Goal: Complete application form

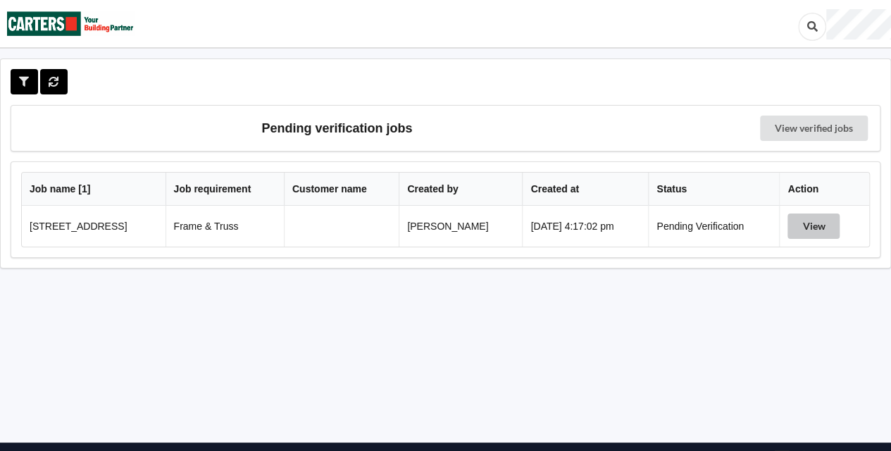
click at [817, 232] on button "View" at bounding box center [813, 225] width 52 height 25
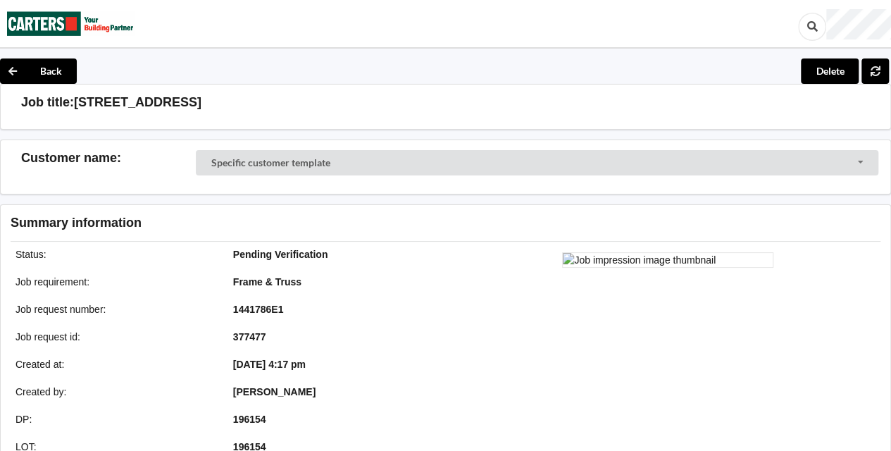
click at [75, 101] on h3 "[STREET_ADDRESS]" at bounding box center [137, 102] width 127 height 16
drag, startPoint x: 75, startPoint y: 101, endPoint x: 238, endPoint y: 104, distance: 162.7
click at [201, 104] on h3 "[STREET_ADDRESS]" at bounding box center [137, 102] width 127 height 16
copy h3 "[STREET_ADDRESS]"
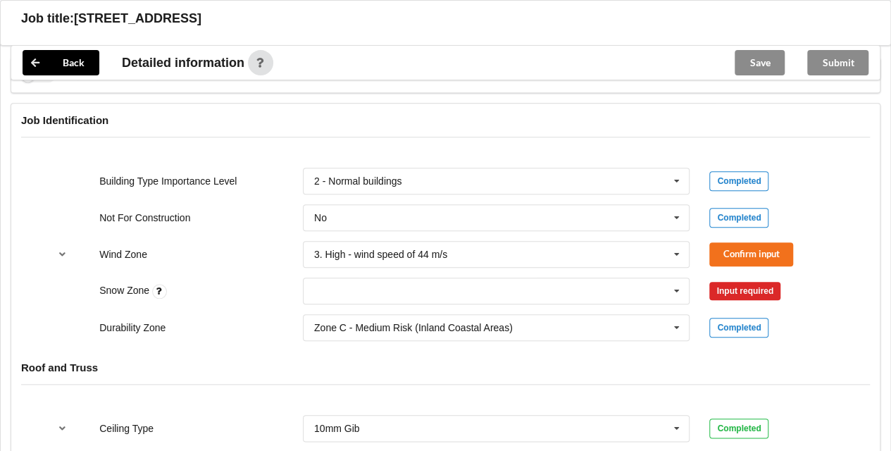
scroll to position [569, 0]
click at [751, 258] on button "Confirm input" at bounding box center [751, 253] width 84 height 23
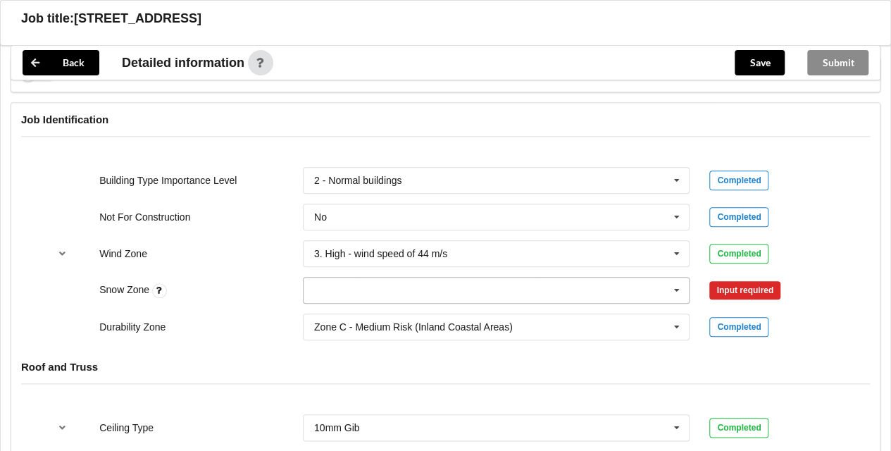
click at [678, 286] on icon at bounding box center [676, 290] width 21 height 26
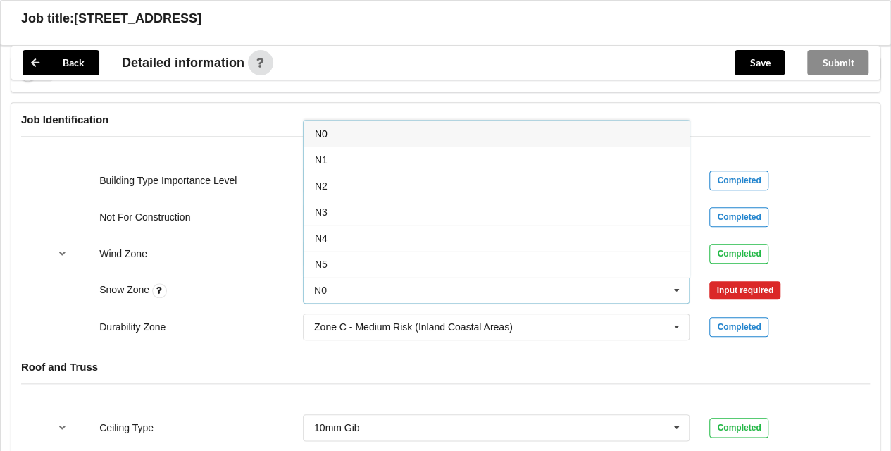
click at [330, 135] on div "N0" at bounding box center [497, 133] width 386 height 26
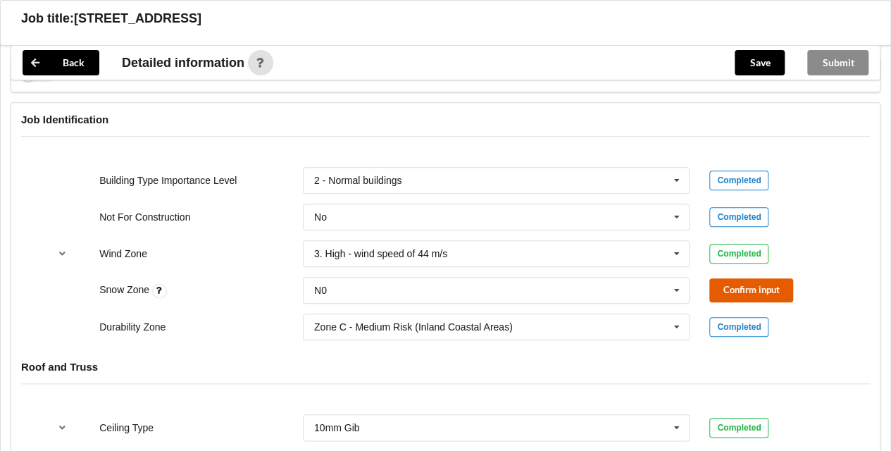
click at [745, 283] on button "Confirm input" at bounding box center [751, 289] width 84 height 23
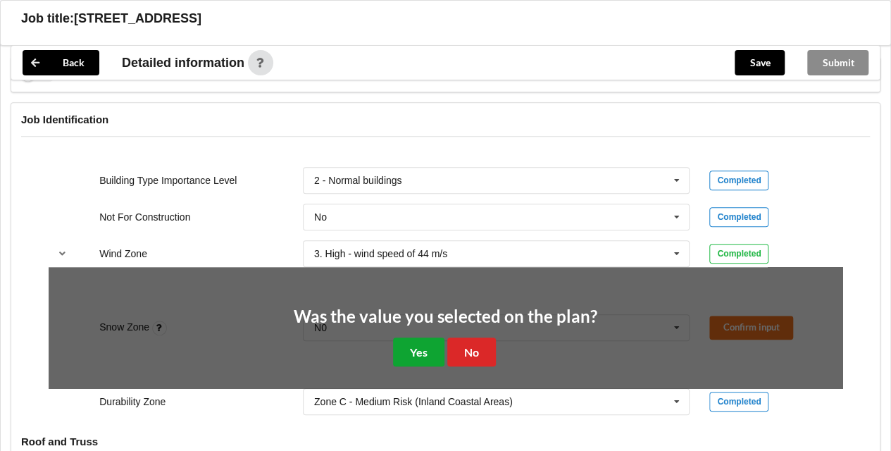
click at [426, 356] on button "Yes" at bounding box center [418, 351] width 51 height 29
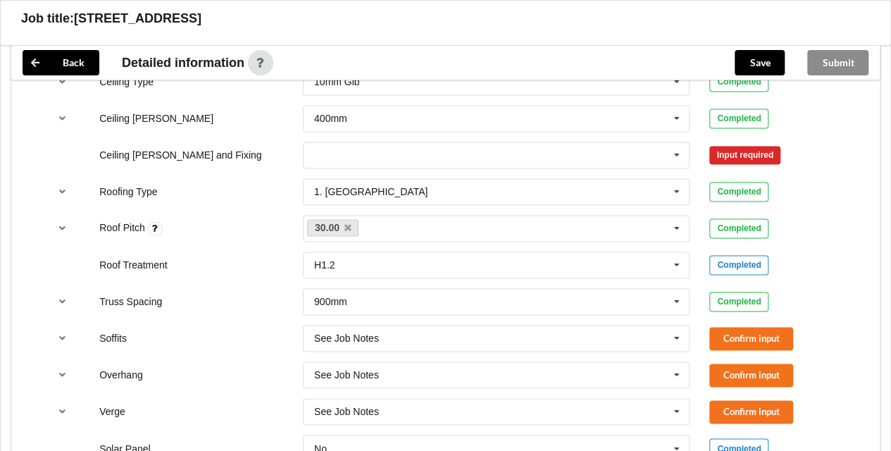
scroll to position [916, 0]
click at [665, 141] on div "Direct Fixed Metal Direct Fixed Timber Not Required See Job Notes Suspended - M…" at bounding box center [496, 154] width 387 height 27
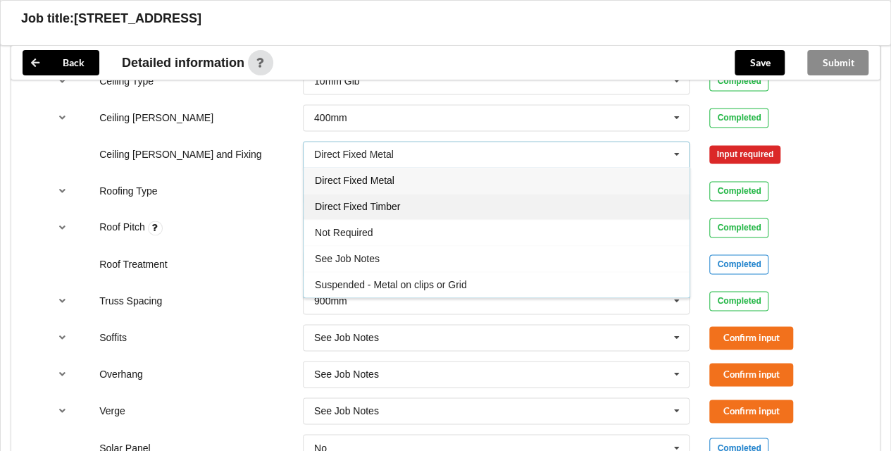
click at [372, 204] on span "Direct Fixed Timber" at bounding box center [357, 206] width 85 height 11
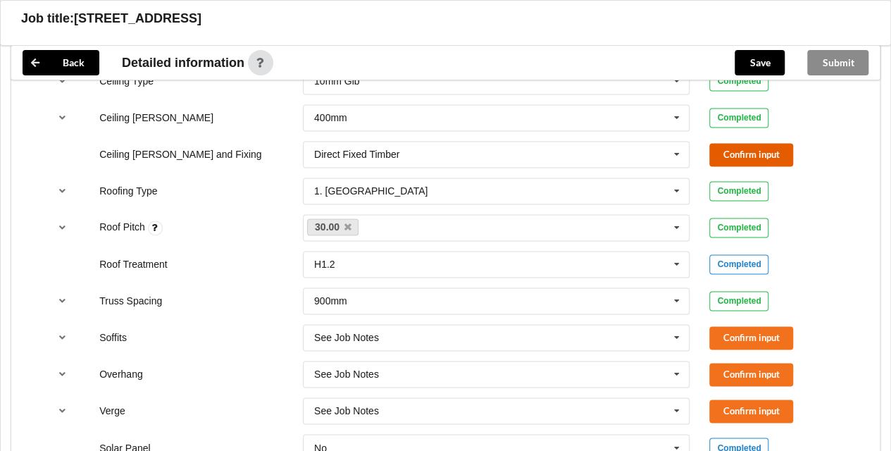
click at [737, 152] on button "Confirm input" at bounding box center [751, 154] width 84 height 23
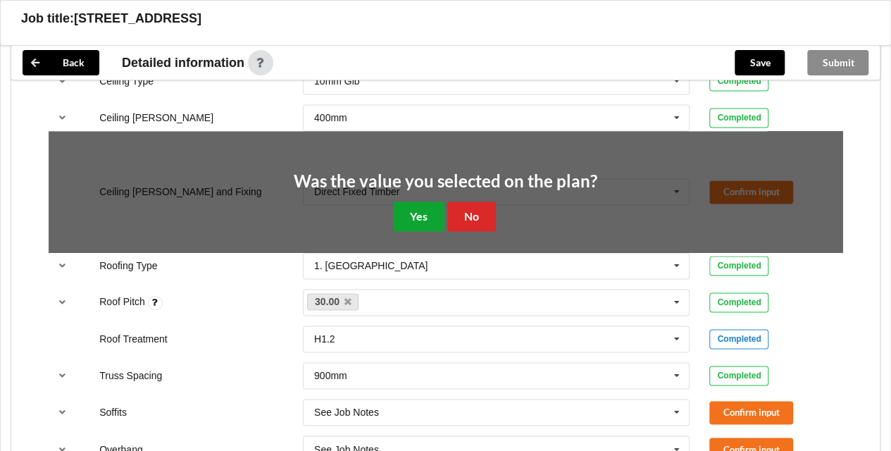
click at [421, 218] on button "Yes" at bounding box center [418, 215] width 51 height 29
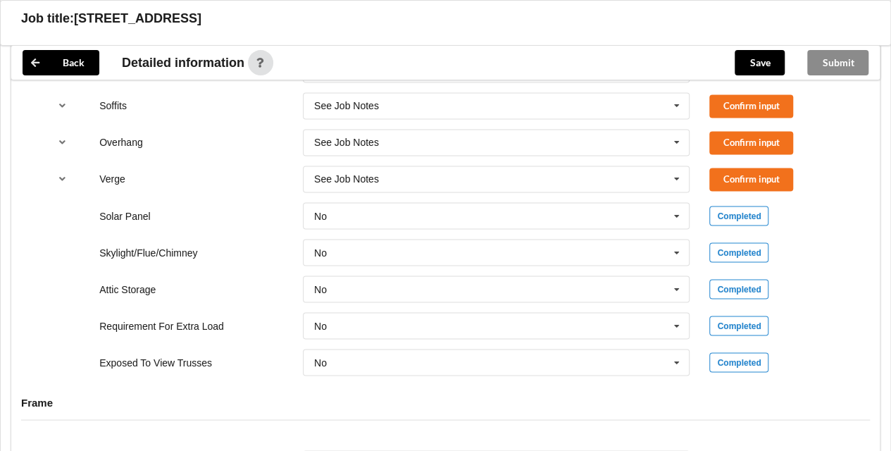
scroll to position [1151, 0]
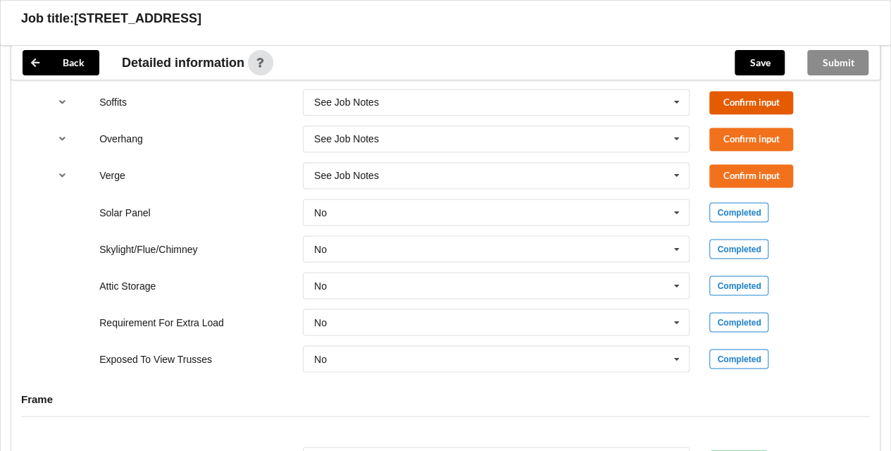
click at [779, 96] on button "Confirm input" at bounding box center [751, 102] width 84 height 23
click at [749, 127] on button "Confirm input" at bounding box center [751, 138] width 84 height 23
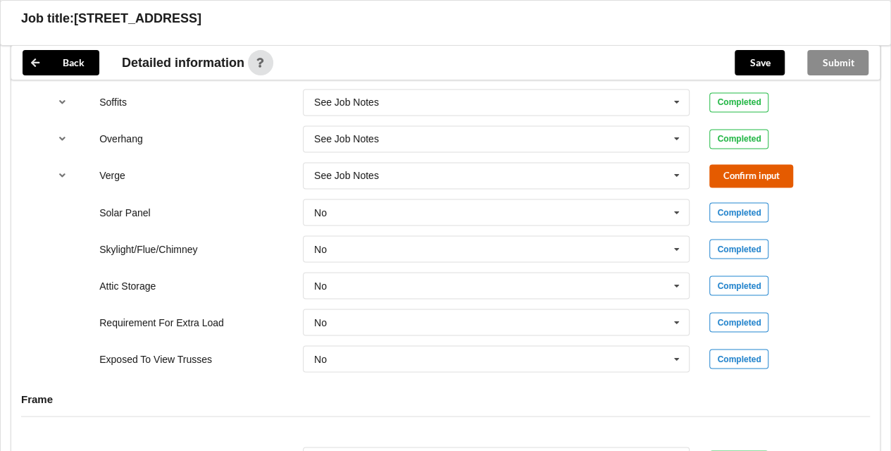
click at [731, 179] on button "Confirm input" at bounding box center [751, 175] width 84 height 23
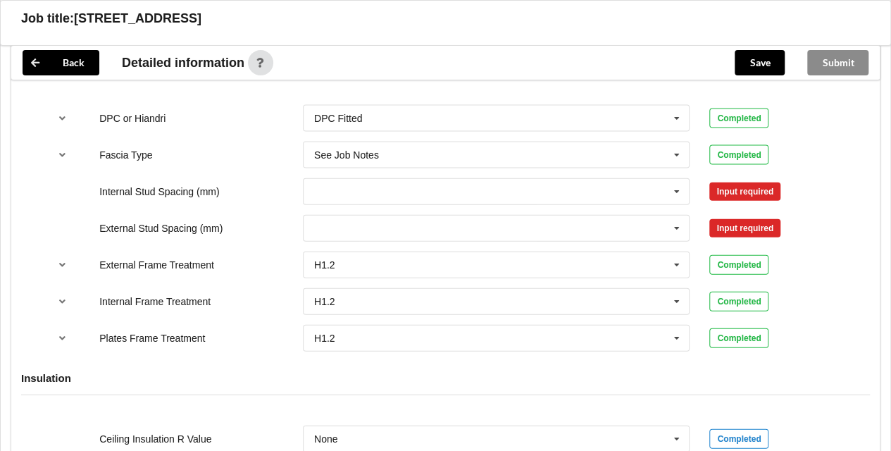
scroll to position [1494, 0]
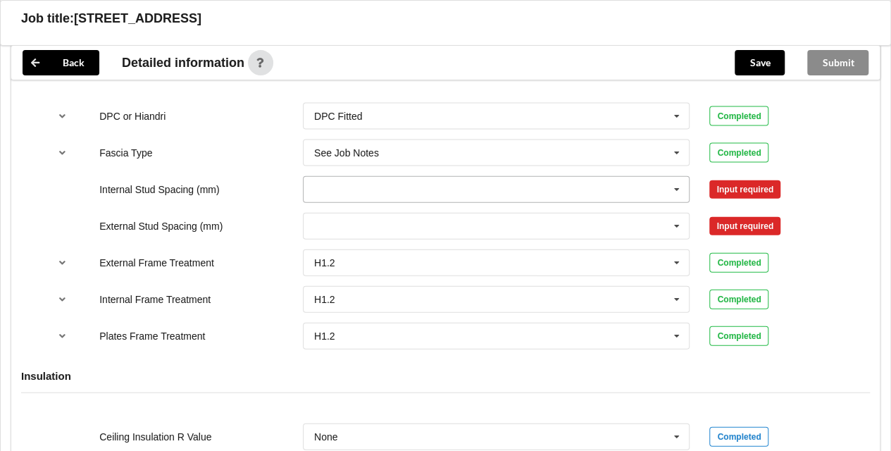
click at [678, 186] on icon at bounding box center [676, 190] width 21 height 26
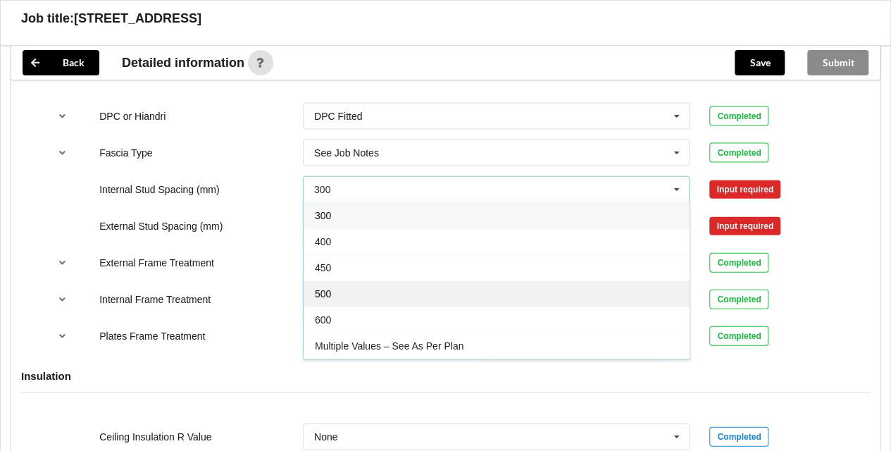
click at [342, 294] on div "500" at bounding box center [497, 293] width 386 height 26
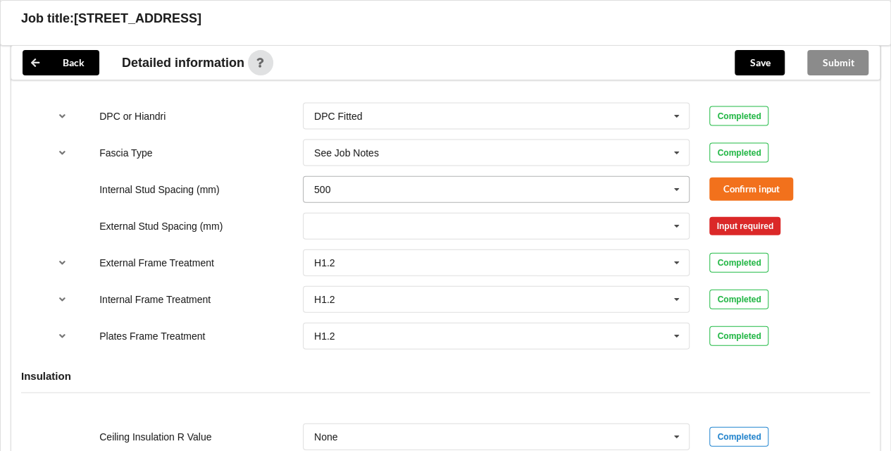
click at [373, 186] on input "text" at bounding box center [497, 189] width 386 height 25
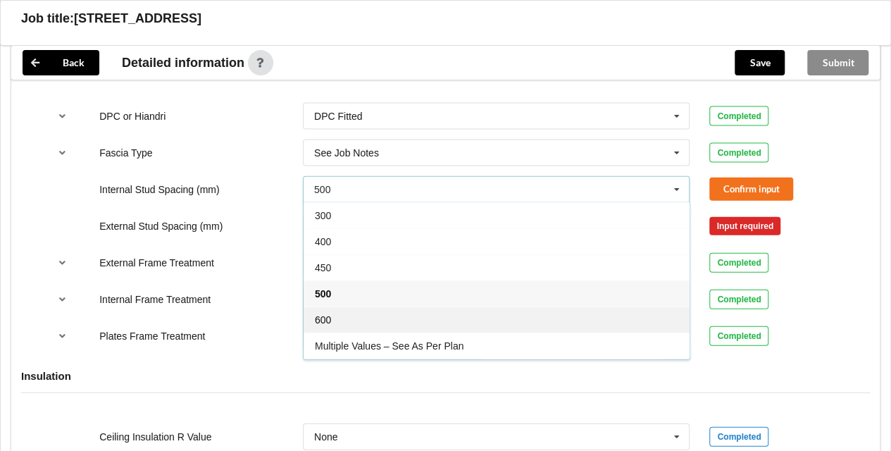
click at [330, 314] on span "600" at bounding box center [323, 319] width 16 height 11
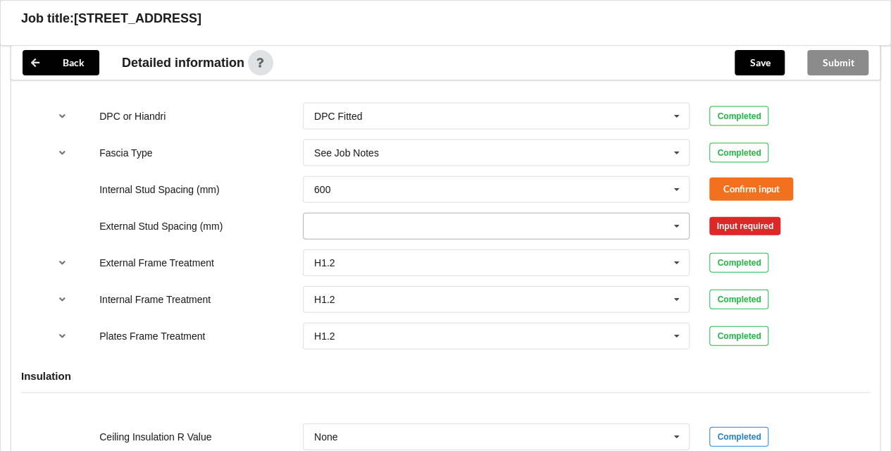
click at [375, 225] on input "text" at bounding box center [497, 225] width 386 height 25
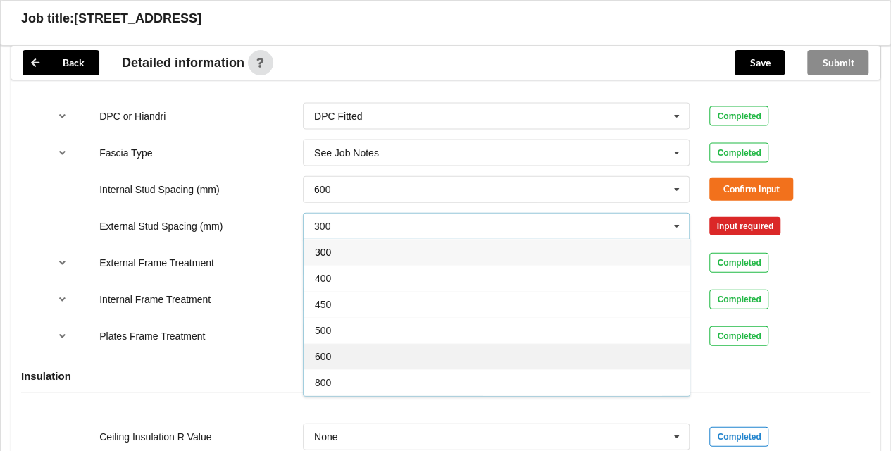
click at [332, 354] on div "600" at bounding box center [497, 356] width 386 height 26
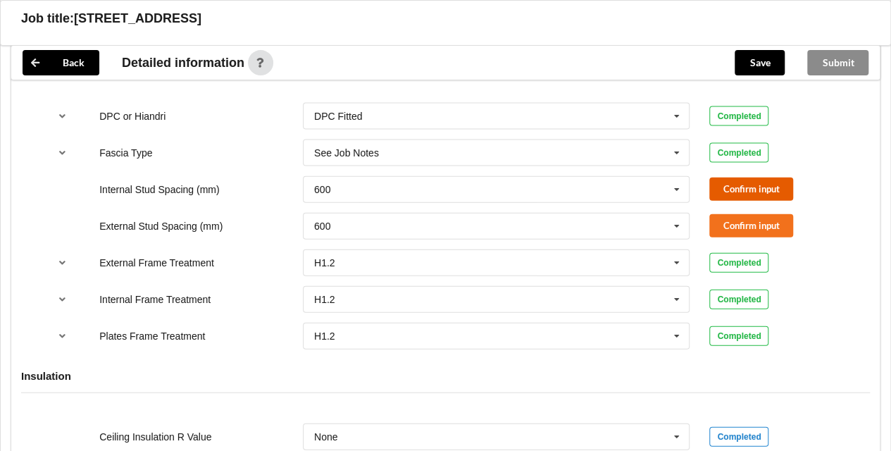
click at [740, 184] on button "Confirm input" at bounding box center [751, 188] width 84 height 23
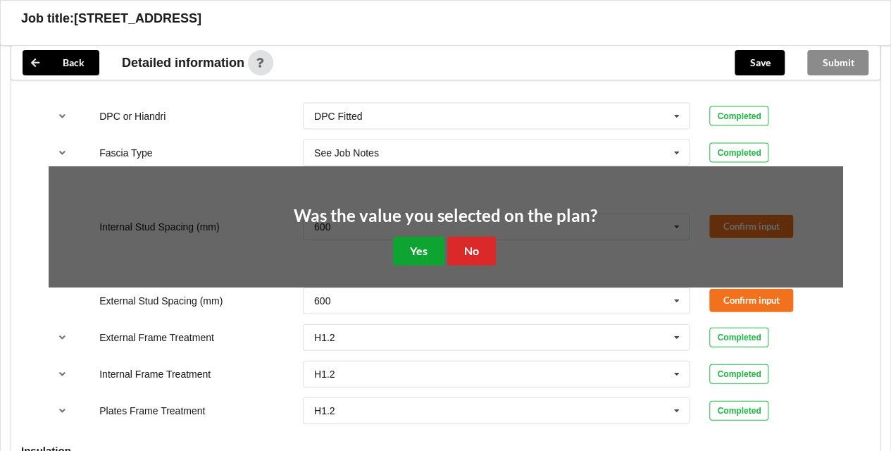
click at [420, 250] on button "Yes" at bounding box center [418, 251] width 51 height 29
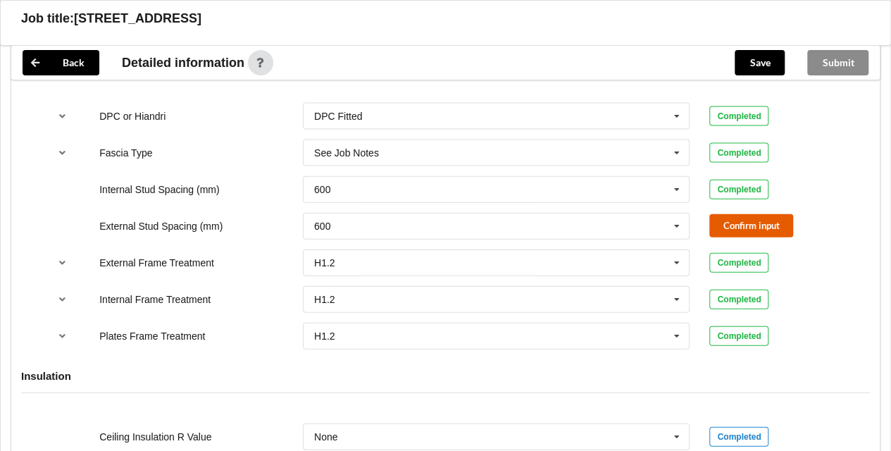
click at [754, 228] on button "Confirm input" at bounding box center [751, 225] width 84 height 23
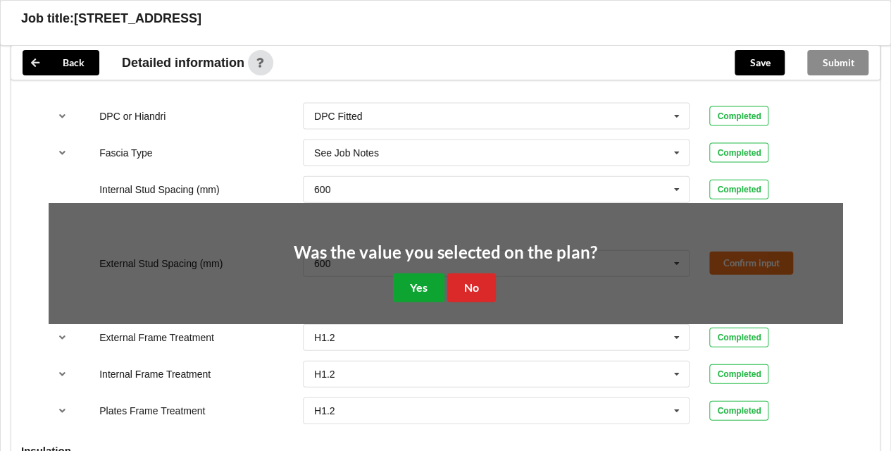
click at [416, 282] on button "Yes" at bounding box center [418, 287] width 51 height 29
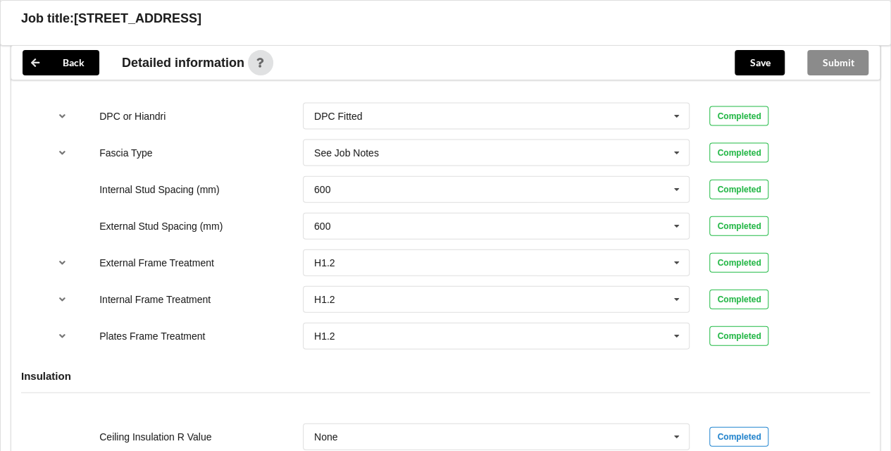
scroll to position [1780, 0]
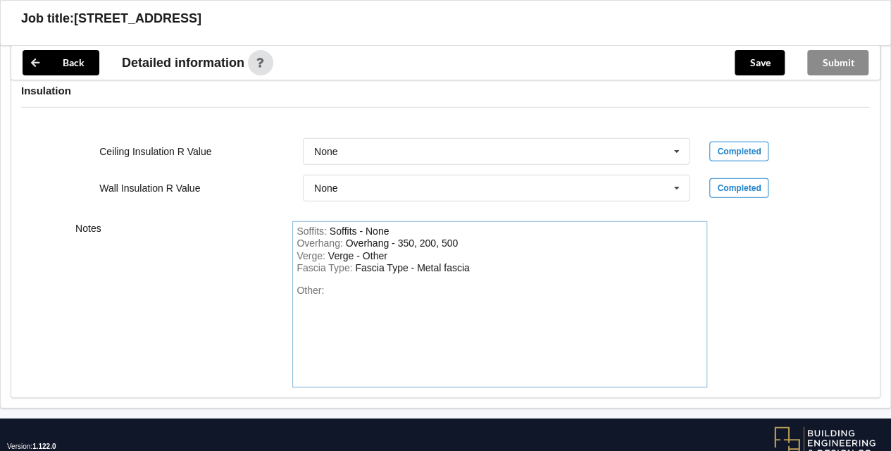
click at [356, 290] on div "Other:" at bounding box center [499, 334] width 406 height 99
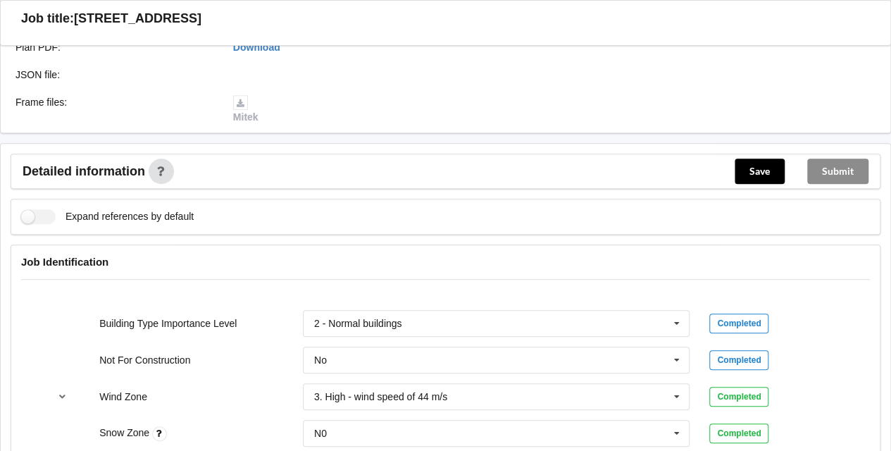
scroll to position [396, 0]
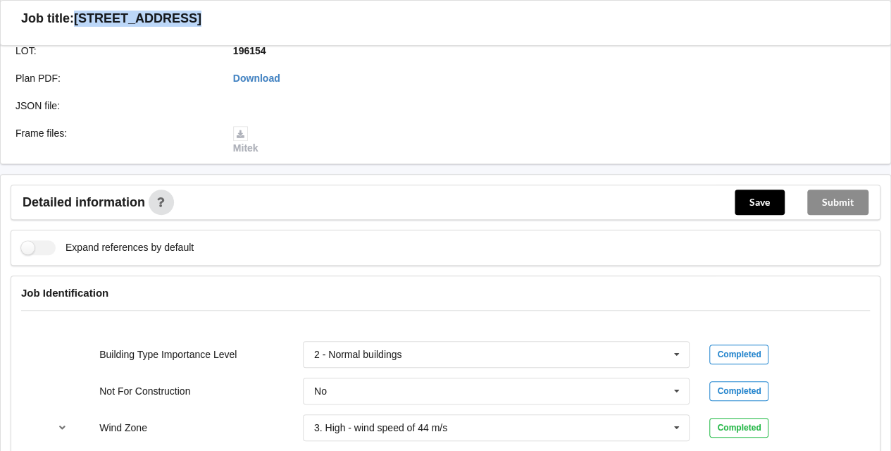
drag, startPoint x: 199, startPoint y: 15, endPoint x: 75, endPoint y: 20, distance: 124.0
click at [75, 20] on h3 "[STREET_ADDRESS]" at bounding box center [137, 19] width 127 height 16
copy h3 "[STREET_ADDRESS]"
click at [759, 214] on div "Save" at bounding box center [759, 202] width 73 height 34
click at [768, 200] on button "Save" at bounding box center [760, 201] width 50 height 25
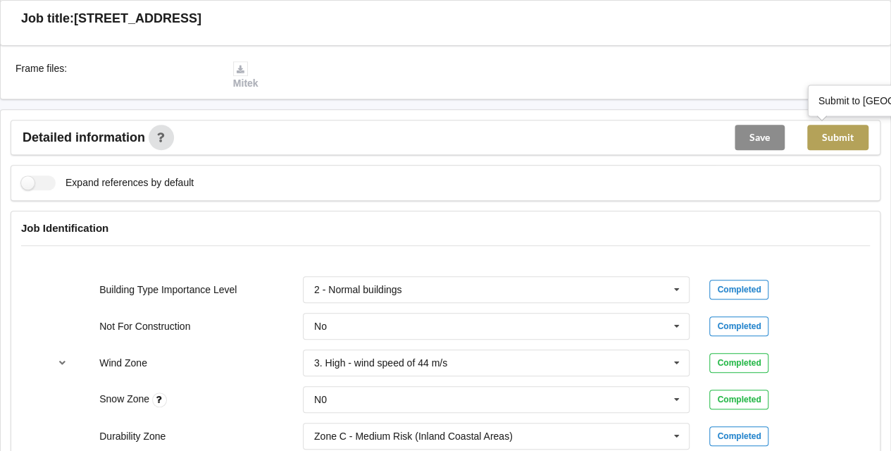
click at [839, 138] on button "Submit" at bounding box center [837, 137] width 61 height 25
